Goal: Obtain resource: Obtain resource

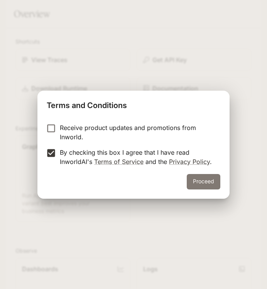
click at [208, 177] on button "Proceed" at bounding box center [204, 181] width 34 height 15
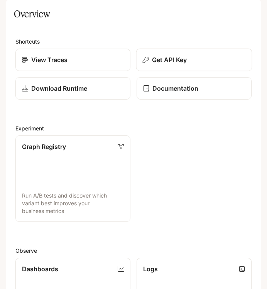
click at [153, 64] on p "Get API Key" at bounding box center [169, 59] width 35 height 9
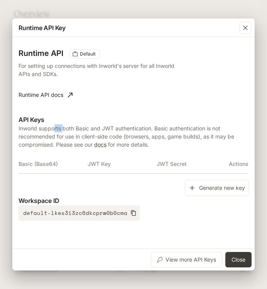
drag, startPoint x: 53, startPoint y: 129, endPoint x: 89, endPoint y: 129, distance: 35.5
click at [63, 129] on p "Inworld supports both Basic and JWT authentication. Basic authentication is not…" at bounding box center [134, 136] width 230 height 24
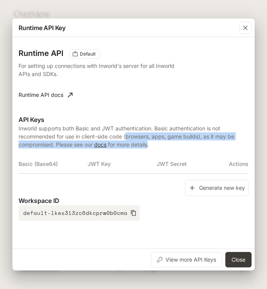
drag, startPoint x: 150, startPoint y: 143, endPoint x: 126, endPoint y: 133, distance: 25.8
click at [126, 133] on p "Inworld supports both Basic and JWT authentication. Basic authentication is not…" at bounding box center [134, 136] width 230 height 24
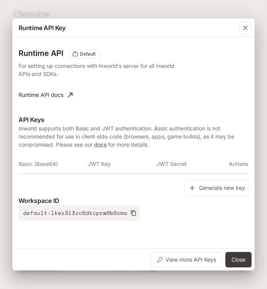
click at [110, 128] on p "Inworld supports both Basic and JWT authentication. Basic authentication is not…" at bounding box center [134, 136] width 230 height 24
click at [162, 260] on button "View more API Keys" at bounding box center [186, 259] width 71 height 15
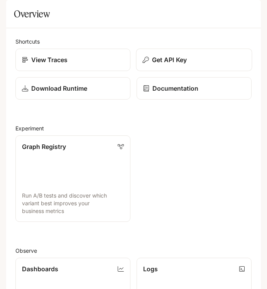
click at [168, 64] on p "Get API Key" at bounding box center [169, 59] width 35 height 9
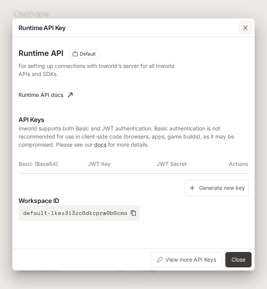
click at [243, 26] on icon "button" at bounding box center [245, 27] width 5 height 5
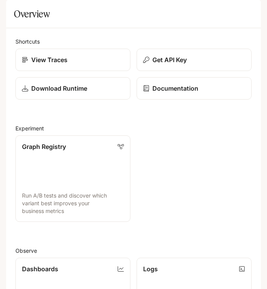
click at [14, 10] on icon "open drawer" at bounding box center [13, 10] width 7 height 5
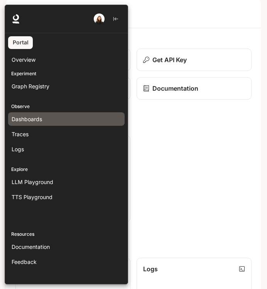
click at [33, 118] on span "Dashboards" at bounding box center [27, 119] width 30 height 8
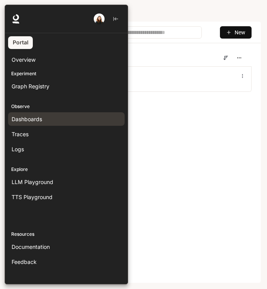
click at [171, 13] on div at bounding box center [138, 144] width 267 height 279
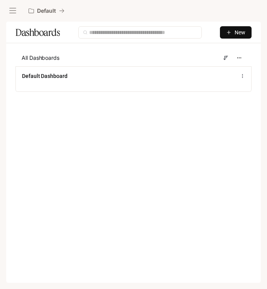
click at [12, 10] on icon "open drawer" at bounding box center [12, 10] width 7 height 5
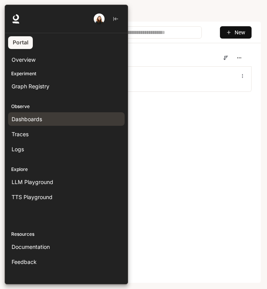
click at [24, 44] on link "Portal" at bounding box center [20, 42] width 25 height 13
